Goal: Task Accomplishment & Management: Manage account settings

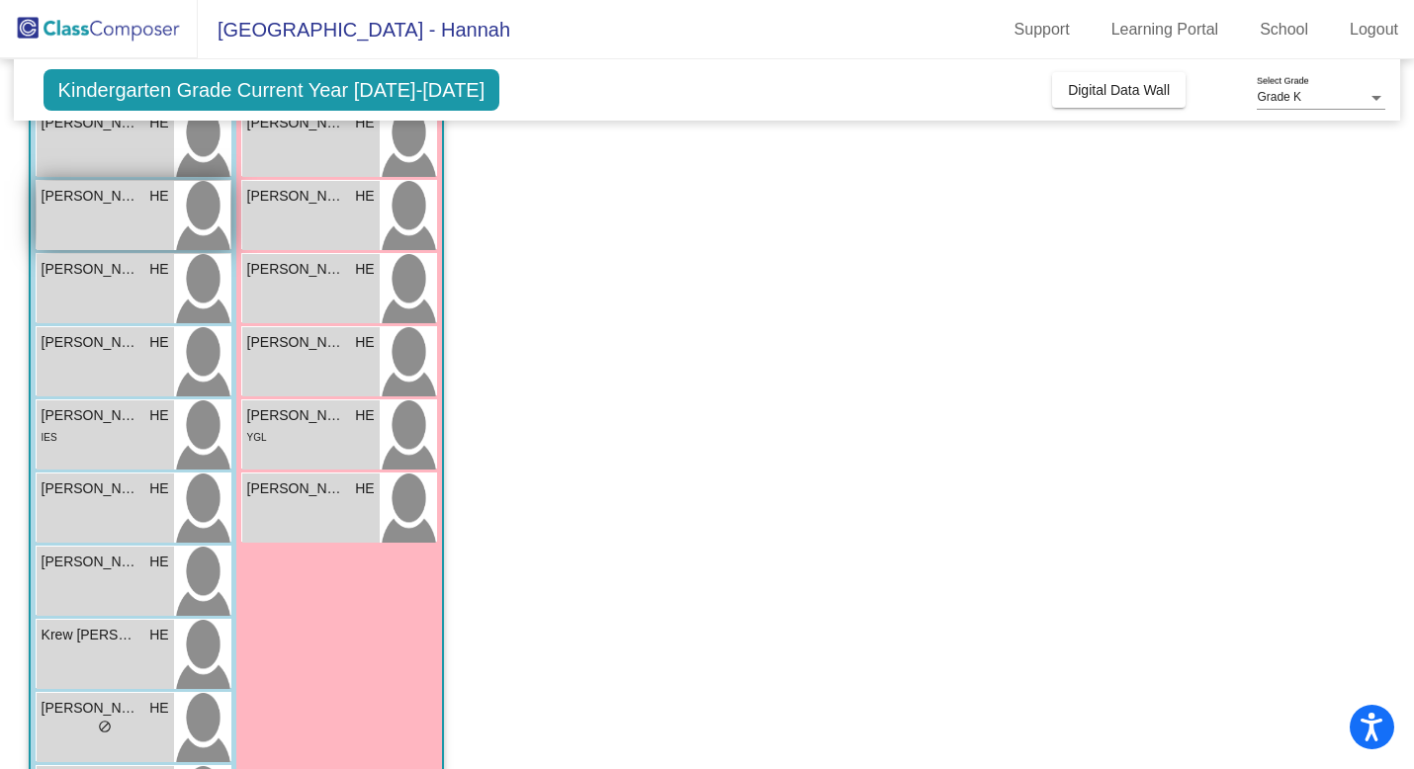
scroll to position [359, 0]
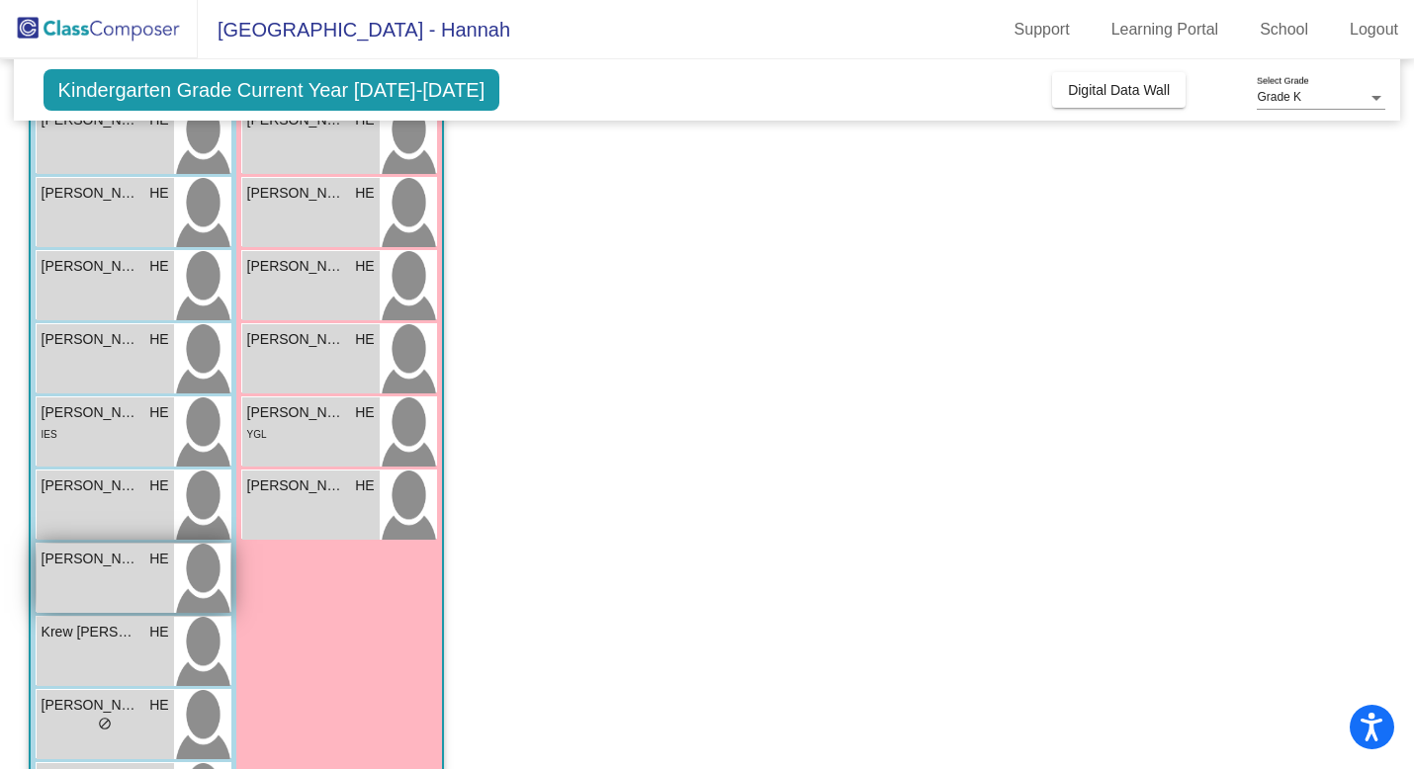
click at [108, 589] on div "Jax [PERSON_NAME] HE lock do_not_disturb_alt" at bounding box center [105, 578] width 137 height 69
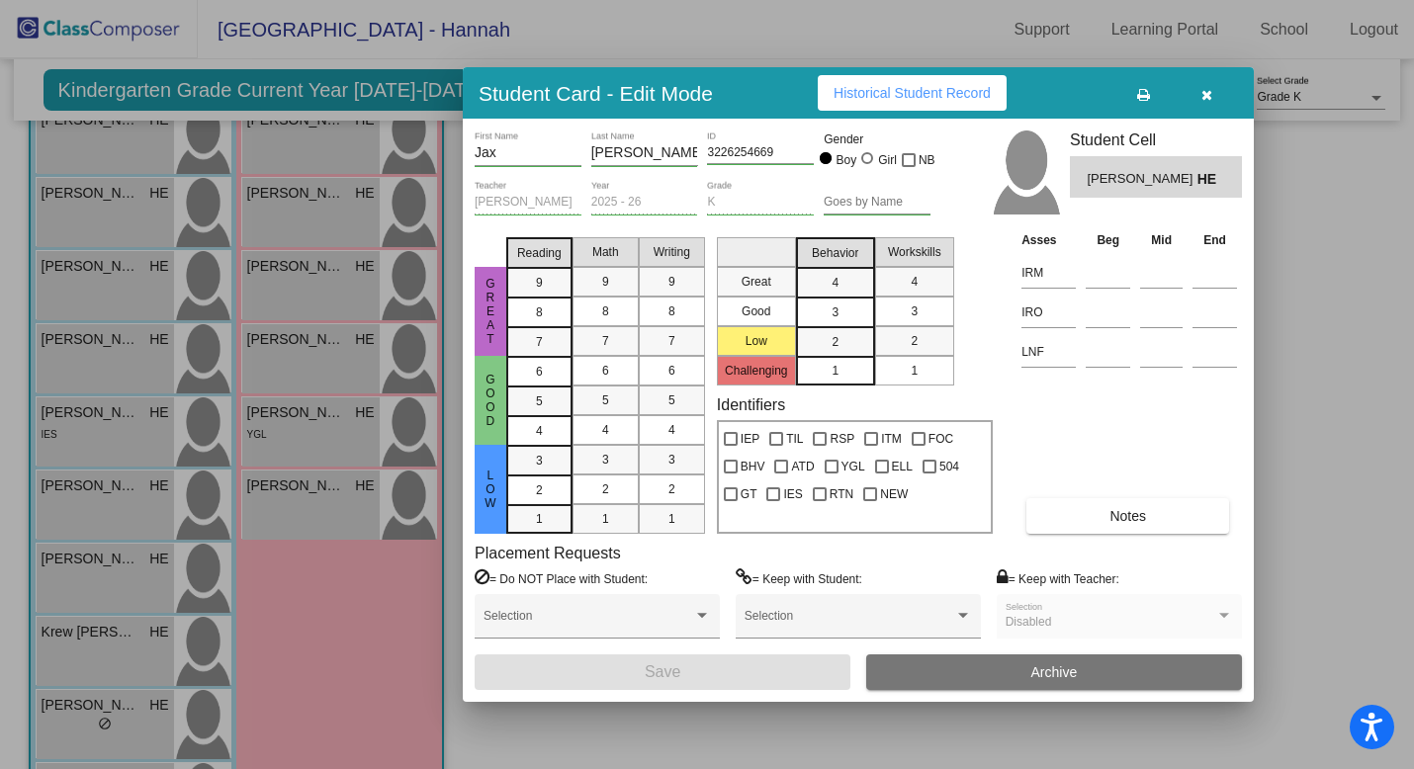
click at [1099, 501] on button "Notes" at bounding box center [1127, 516] width 203 height 36
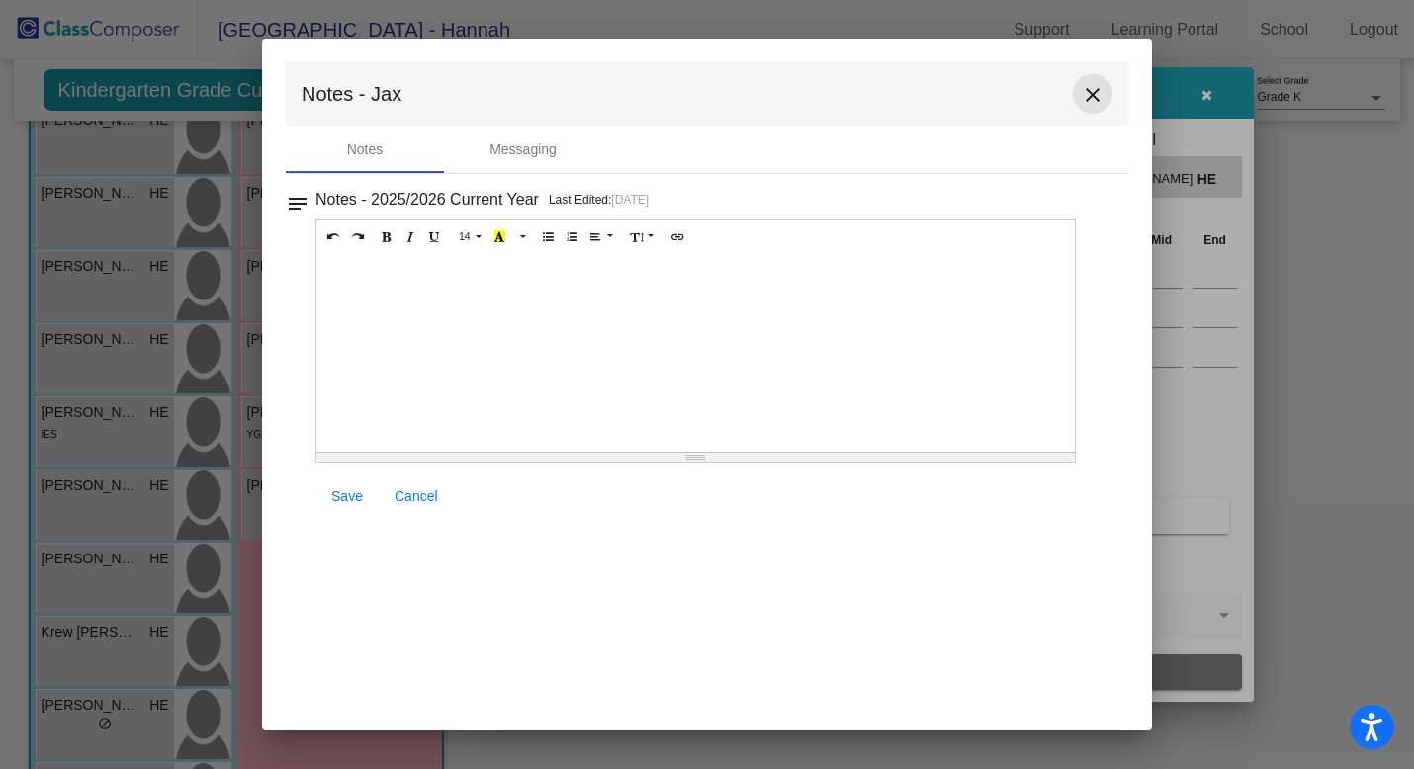
click at [1095, 93] on mat-icon "close" at bounding box center [1092, 95] width 24 height 24
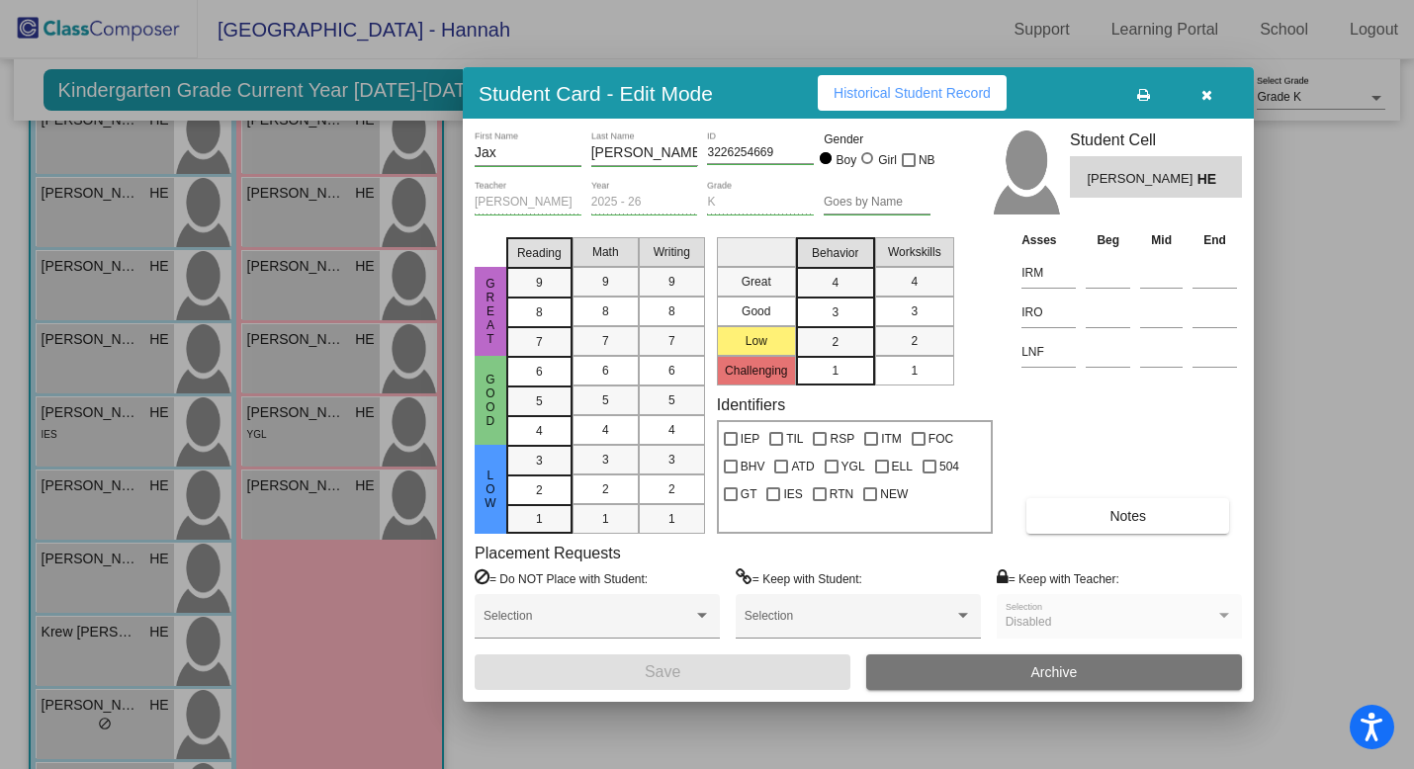
click at [1210, 103] on button "button" at bounding box center [1205, 93] width 63 height 36
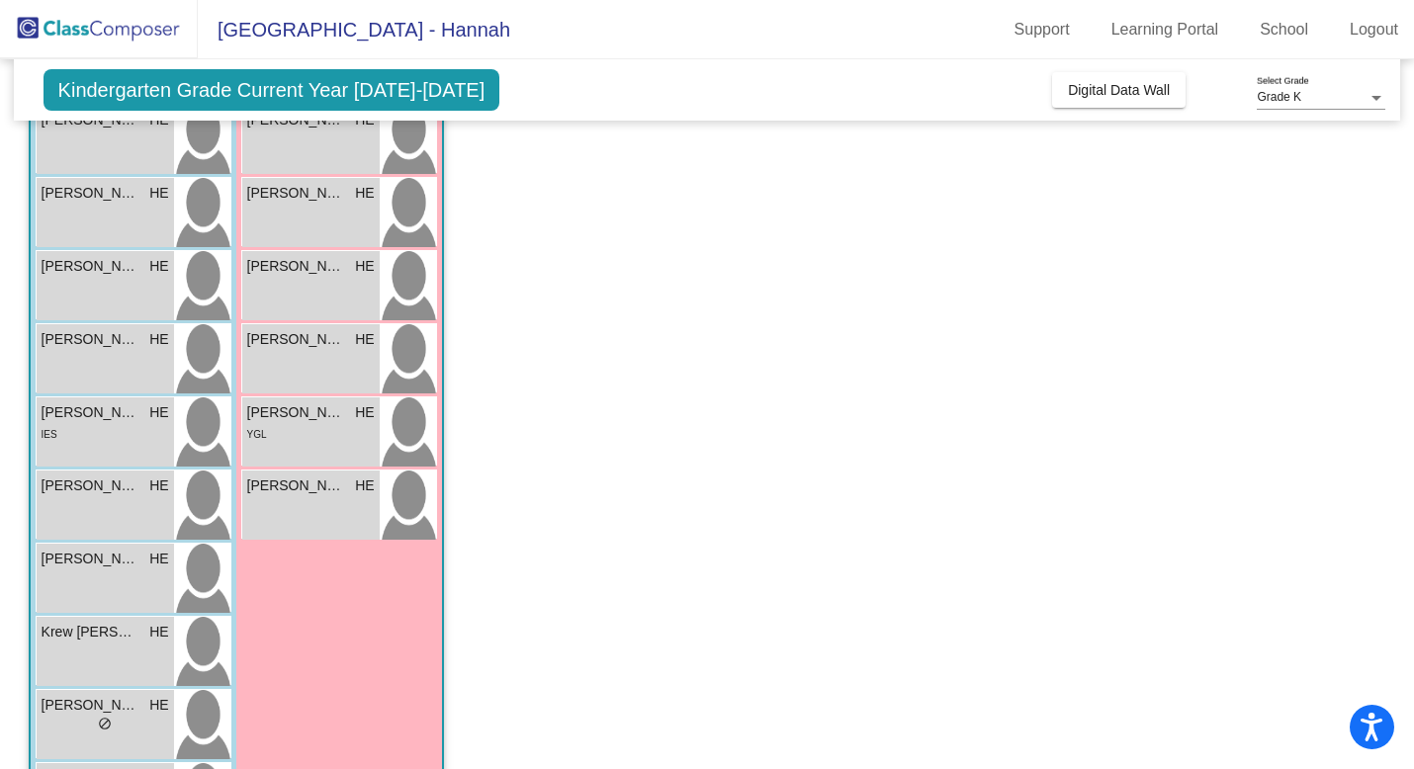
click at [363, 81] on span "Kindergarten Grade Current Year [DATE]-[DATE]" at bounding box center [271, 90] width 457 height 42
click at [387, 92] on span "Kindergarten Grade Current Year [DATE]-[DATE]" at bounding box center [271, 90] width 457 height 42
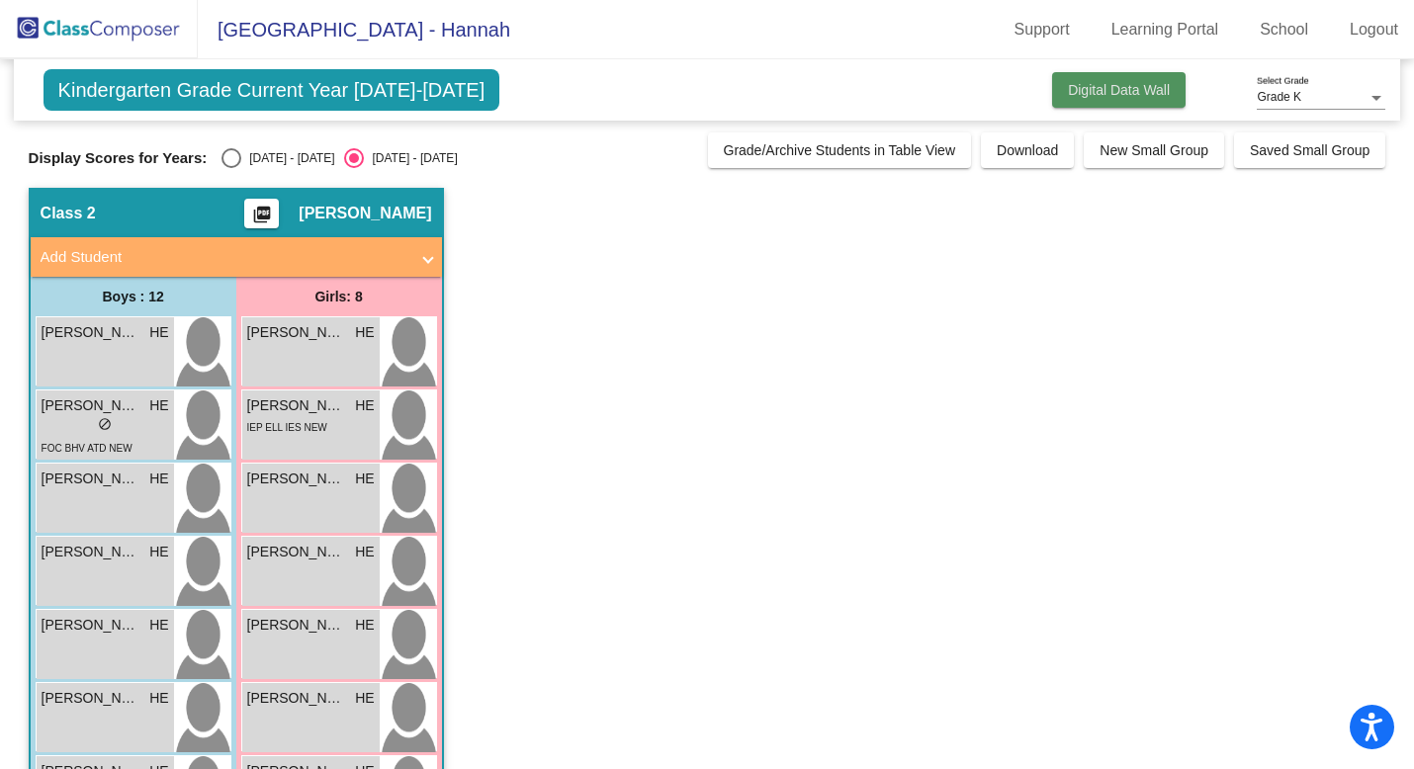
click at [1079, 90] on span "Digital Data Wall" at bounding box center [1119, 90] width 102 height 16
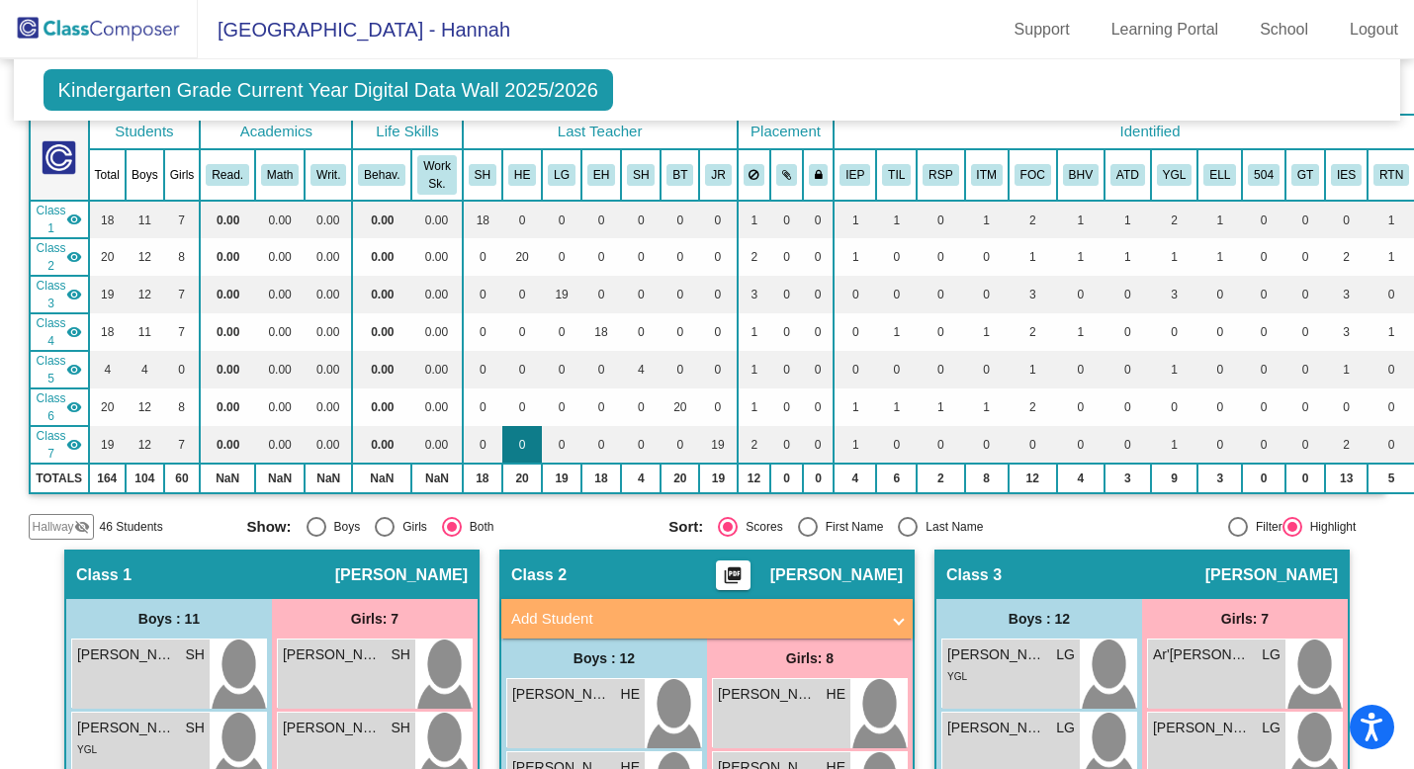
scroll to position [51, 0]
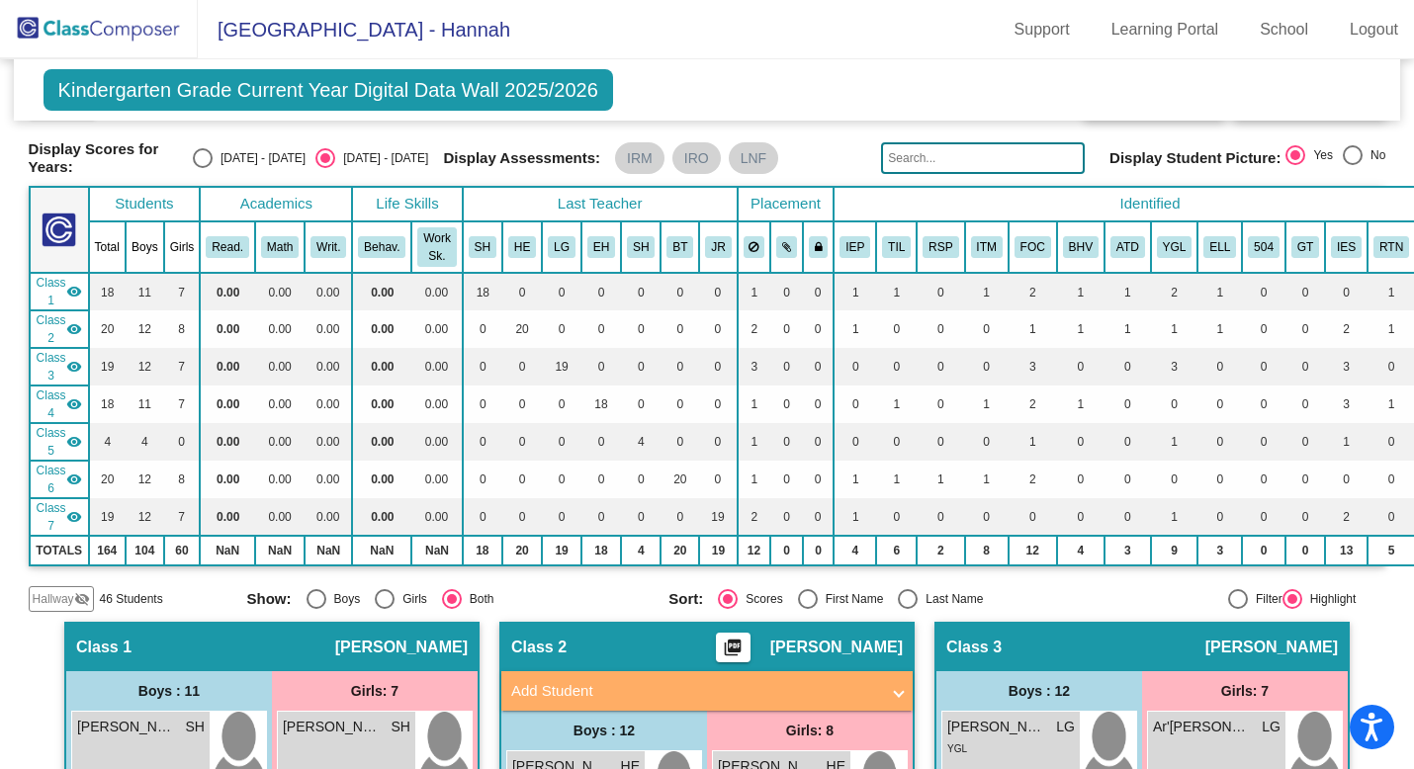
click at [527, 75] on span "Kindergarten Grade Current Year Digital Data Wall 2025/2026" at bounding box center [327, 90] width 569 height 42
click at [469, 95] on span "Kindergarten Grade Current Year Digital Data Wall 2025/2026" at bounding box center [327, 90] width 569 height 42
click at [271, 151] on div "[DATE] - [DATE]" at bounding box center [259, 158] width 93 height 18
click at [203, 168] on input "[DATE] - [DATE]" at bounding box center [202, 168] width 1 height 1
radio input "true"
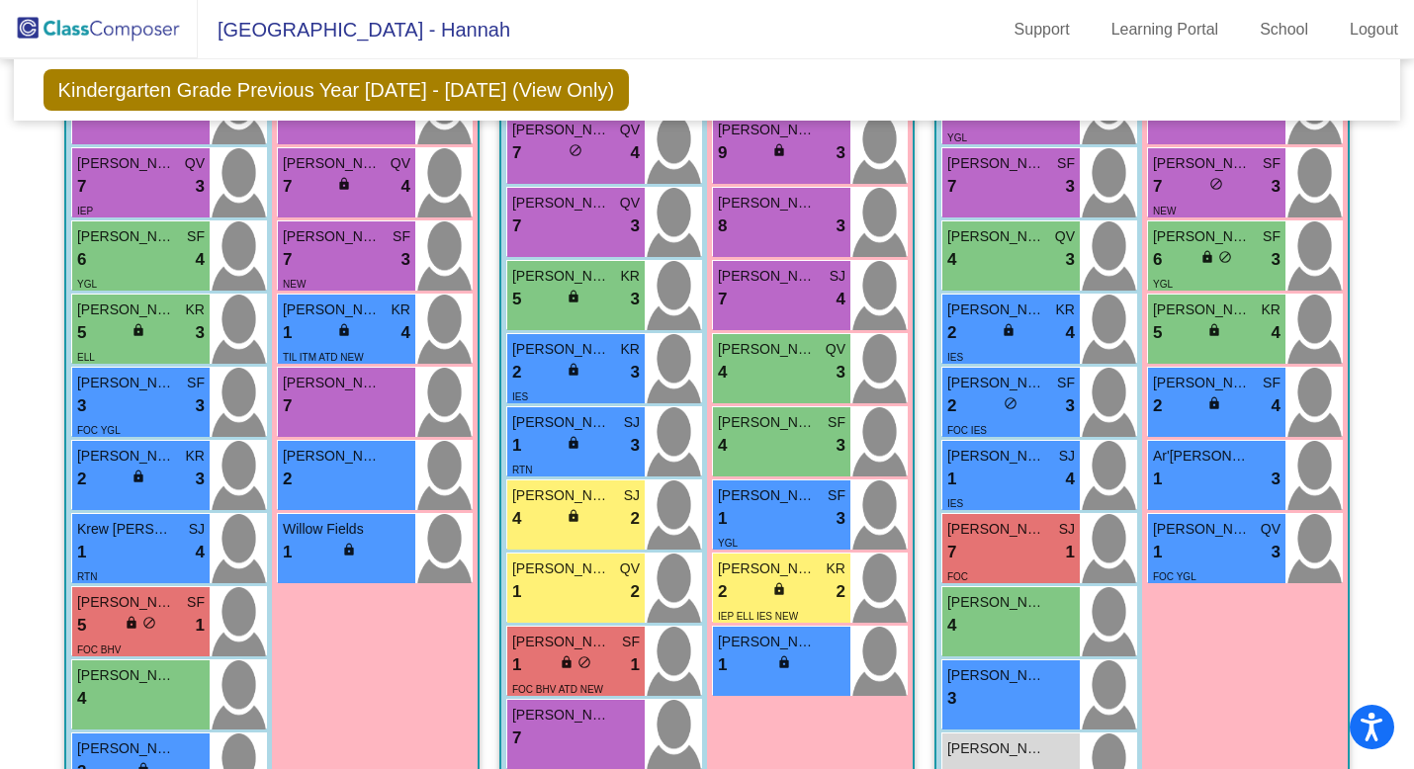
scroll to position [648, 0]
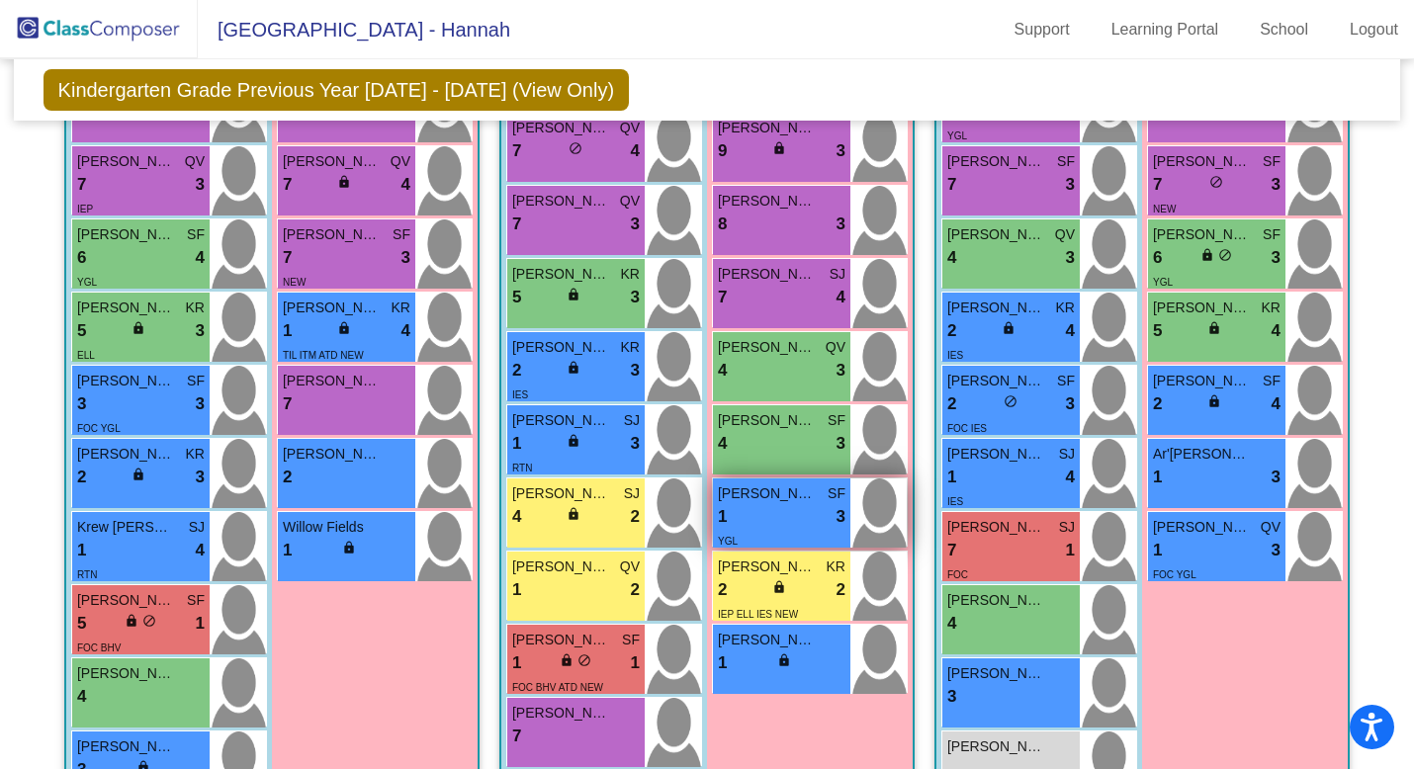
click at [742, 530] on div "1 lock do_not_disturb_alt 3" at bounding box center [782, 517] width 128 height 26
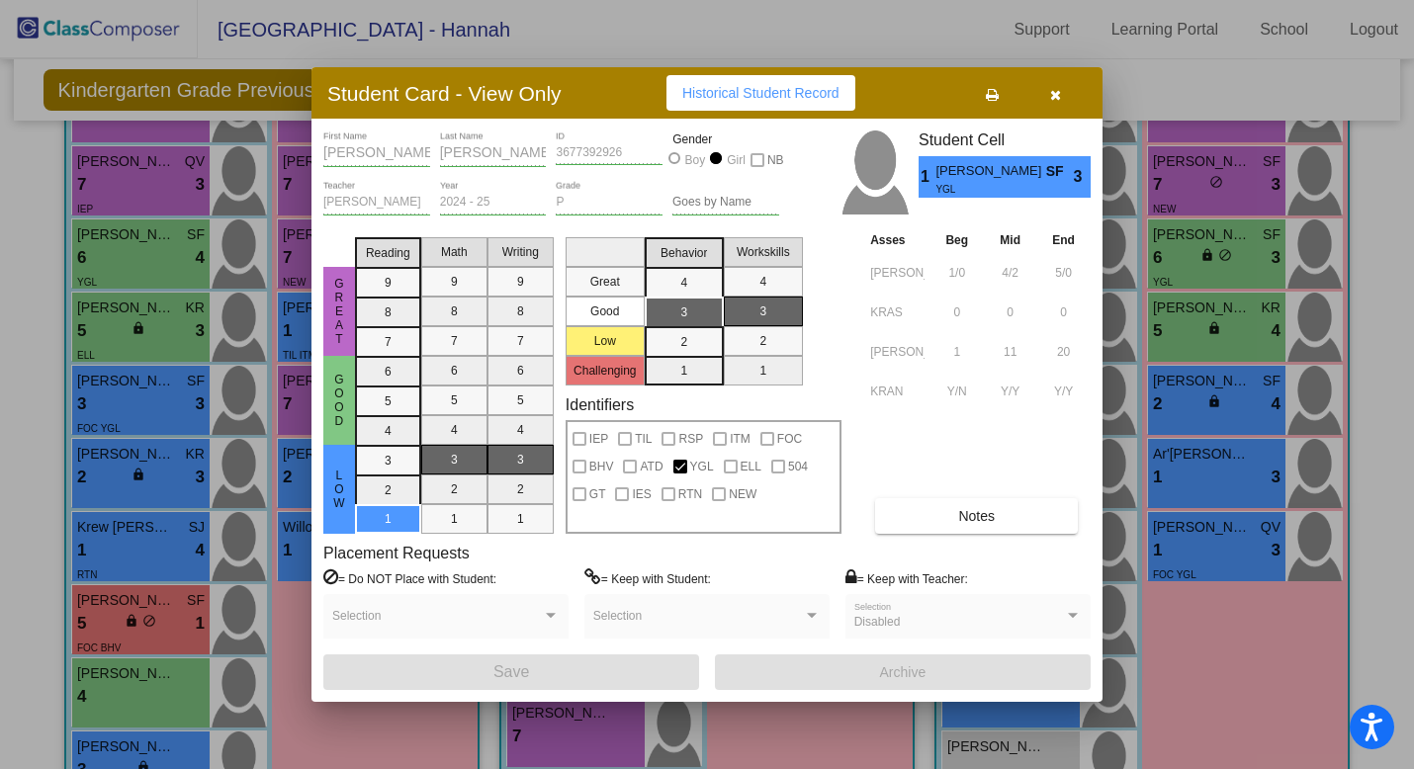
click at [978, 508] on span "Notes" at bounding box center [976, 516] width 37 height 16
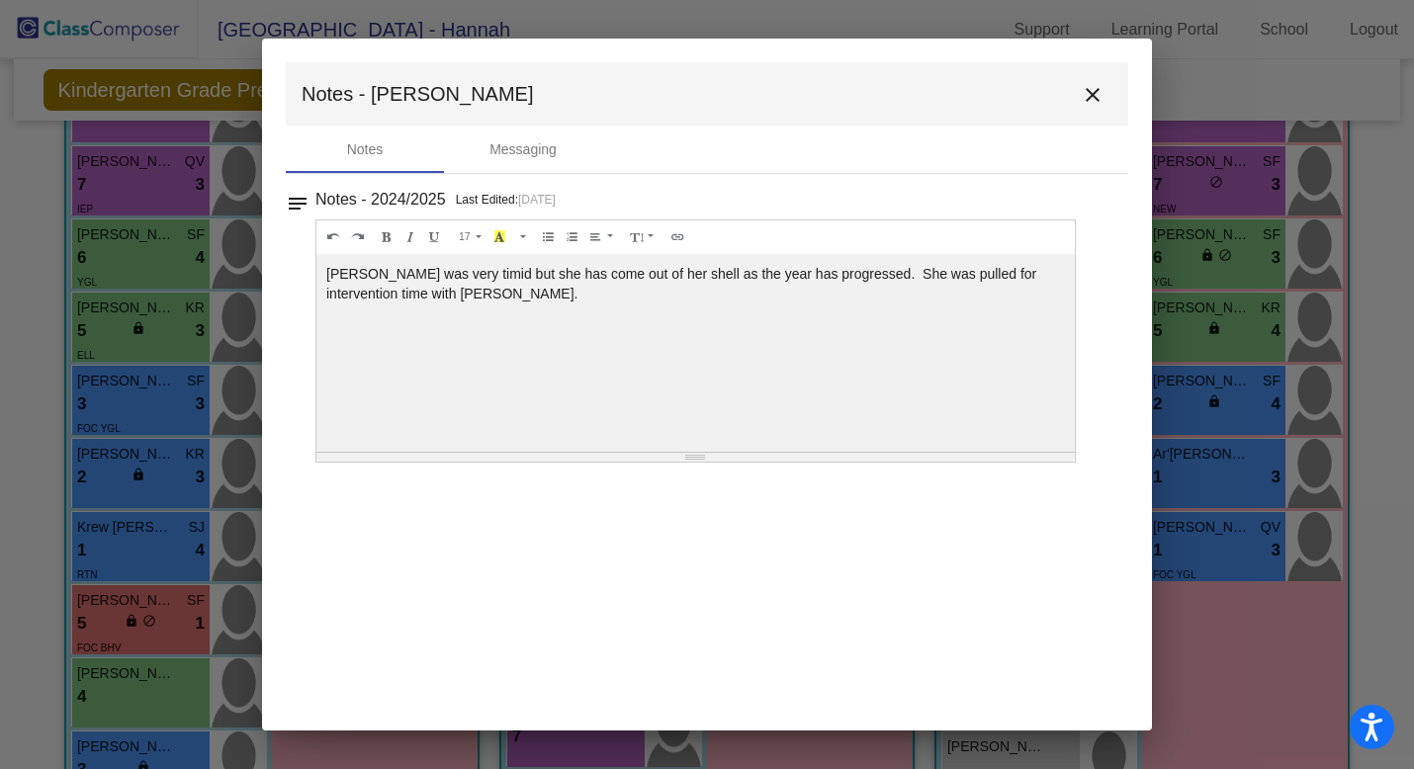
click at [1093, 99] on mat-icon "close" at bounding box center [1092, 95] width 24 height 24
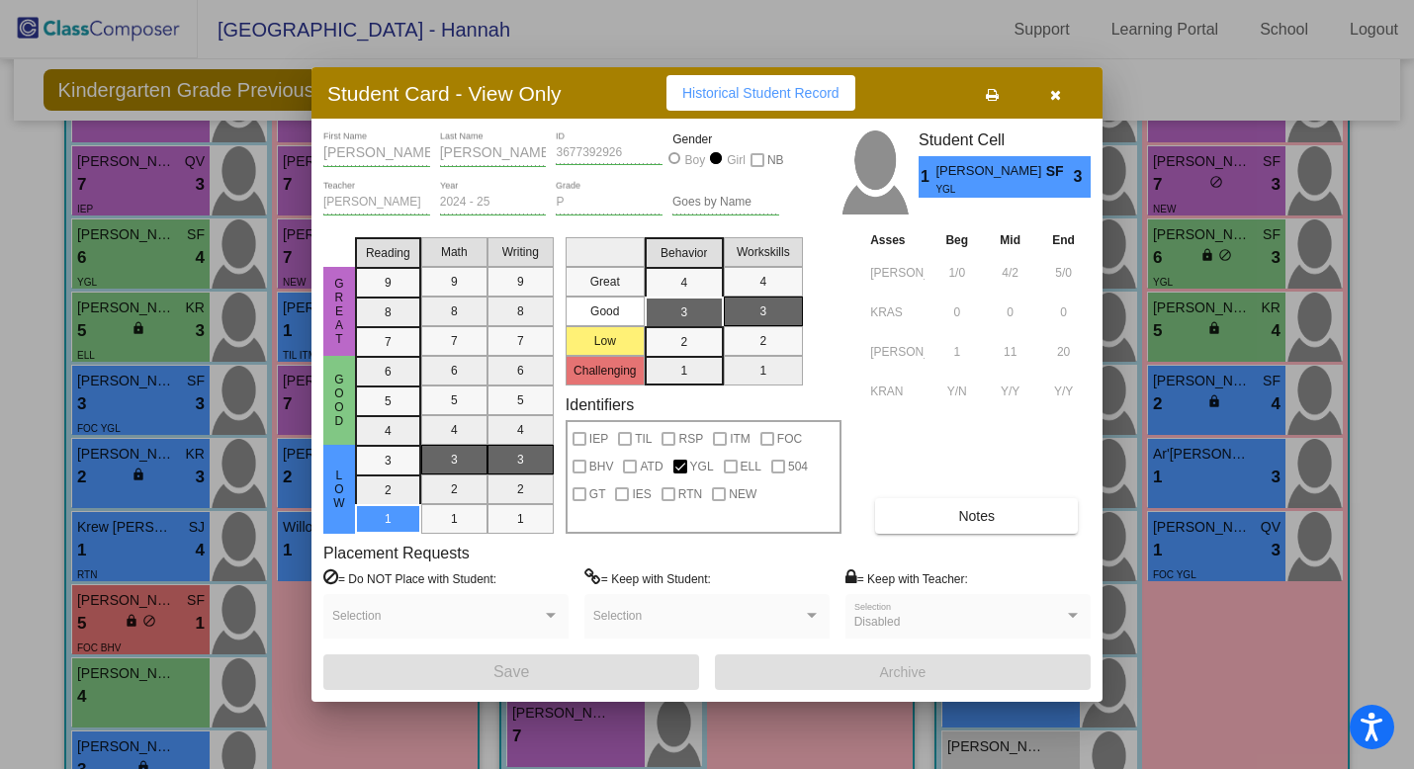
click at [1052, 101] on icon "button" at bounding box center [1055, 95] width 11 height 14
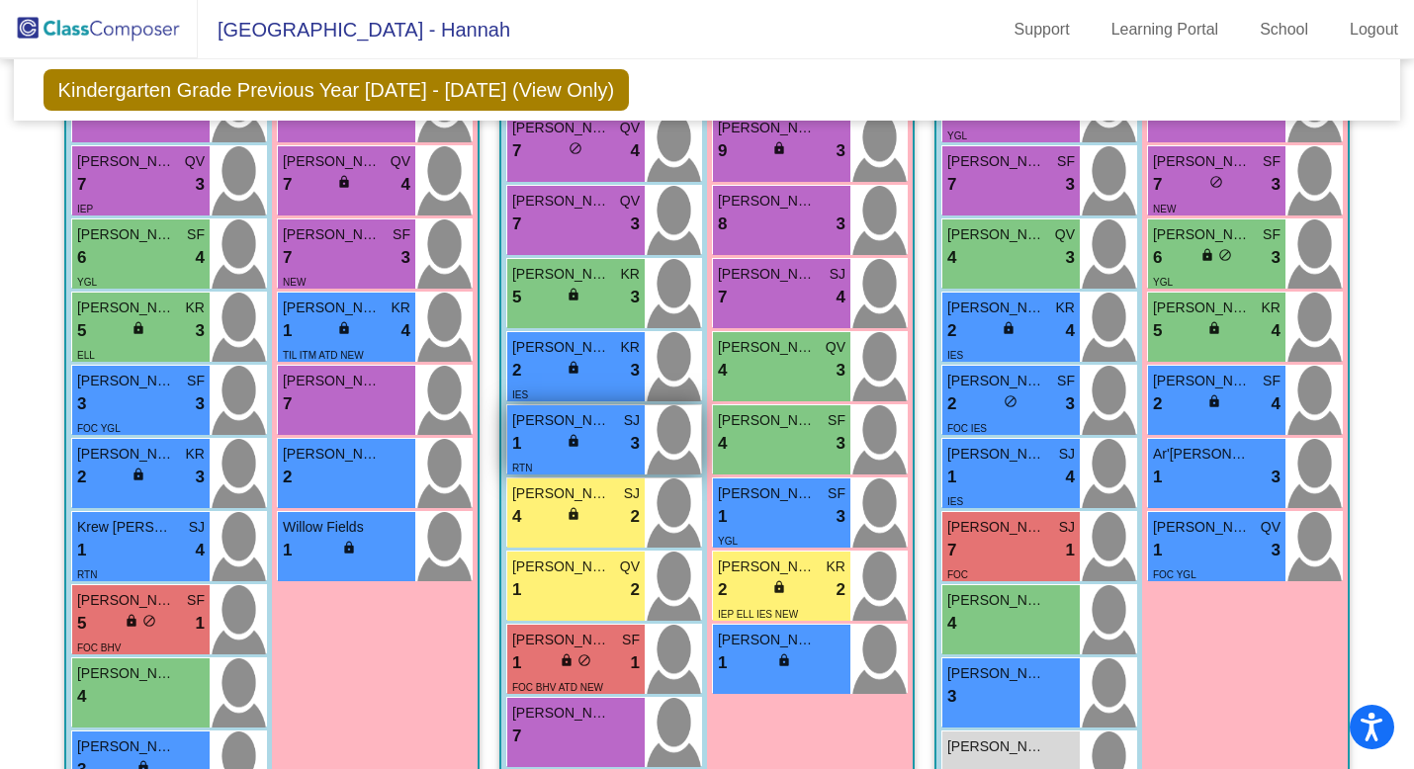
click at [568, 448] on span "lock" at bounding box center [573, 441] width 14 height 14
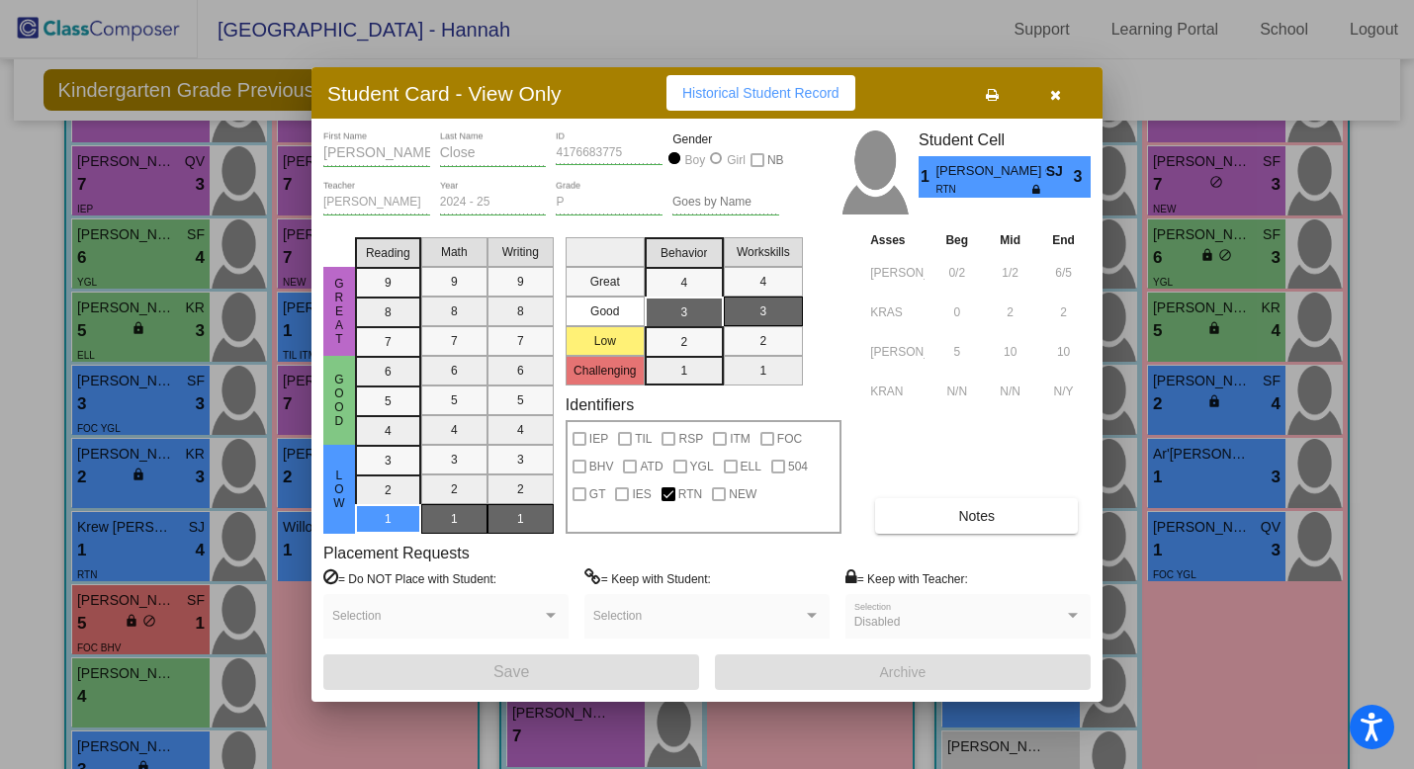
click at [967, 518] on span "Notes" at bounding box center [976, 516] width 37 height 16
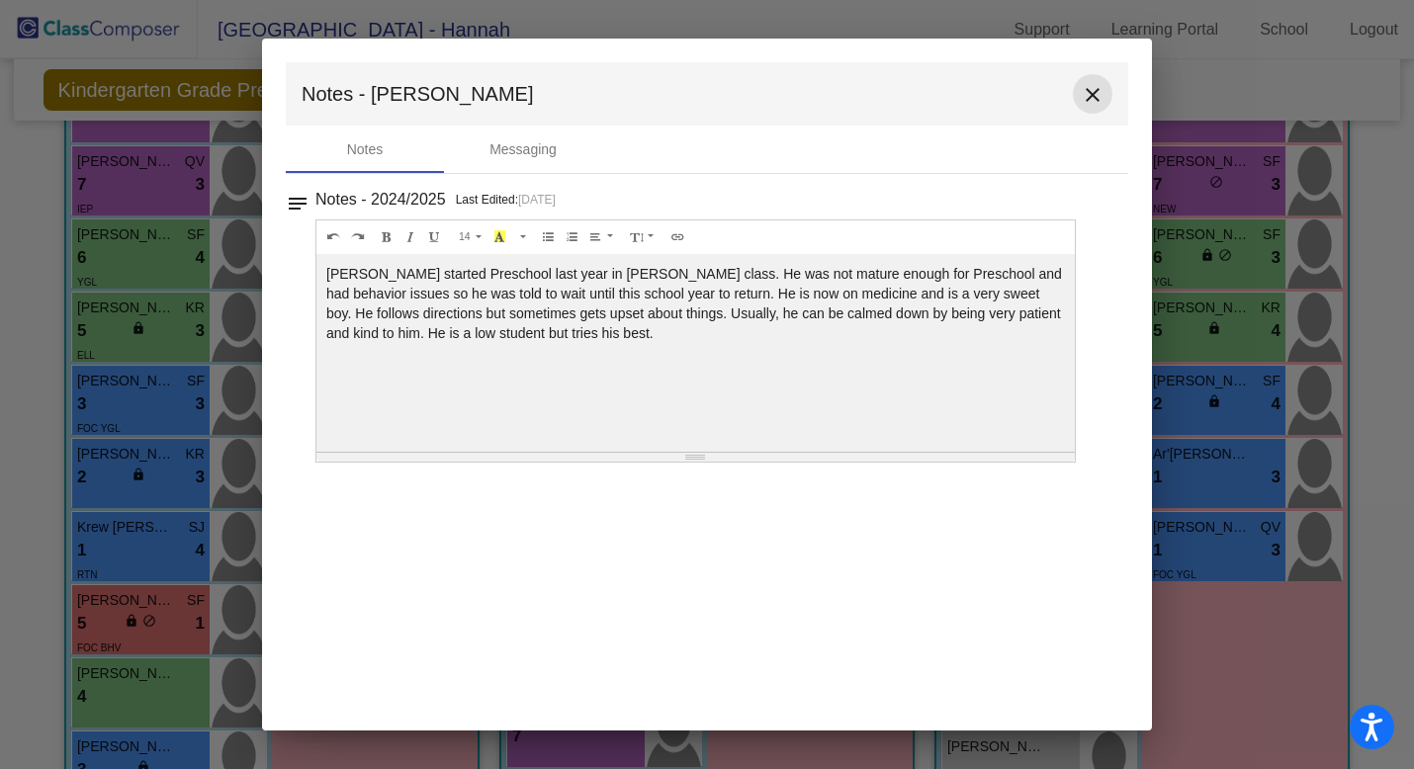
click at [1094, 94] on mat-icon "close" at bounding box center [1092, 95] width 24 height 24
